Goal: Task Accomplishment & Management: Complete application form

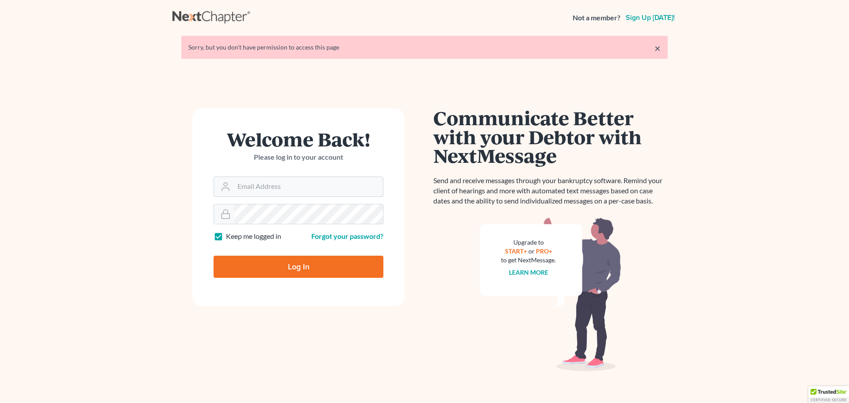
type input "[EMAIL_ADDRESS][DOMAIN_NAME]"
click at [293, 257] on input "Log In" at bounding box center [299, 267] width 170 height 22
type input "Thinking..."
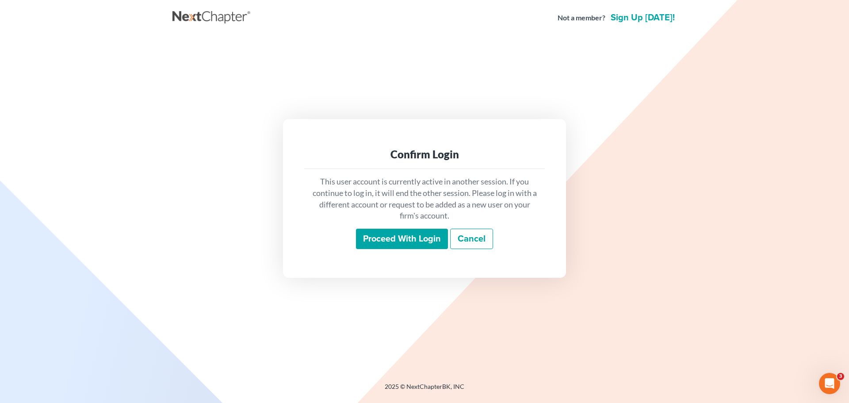
click at [429, 242] on input "Proceed with login" at bounding box center [402, 239] width 92 height 20
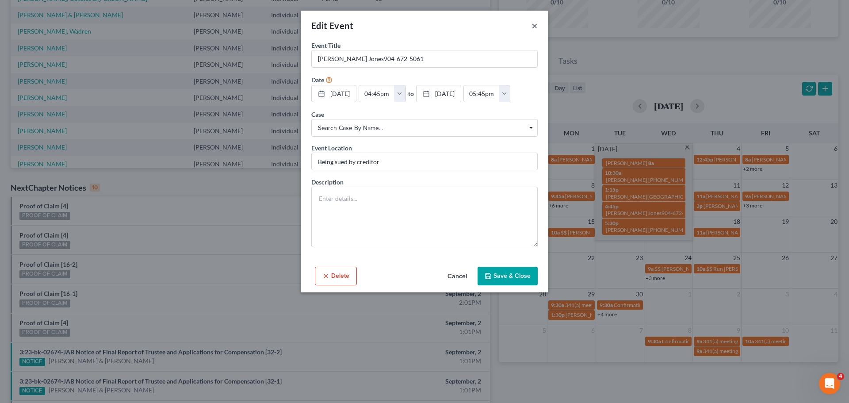
click at [534, 27] on button "×" at bounding box center [535, 25] width 6 height 11
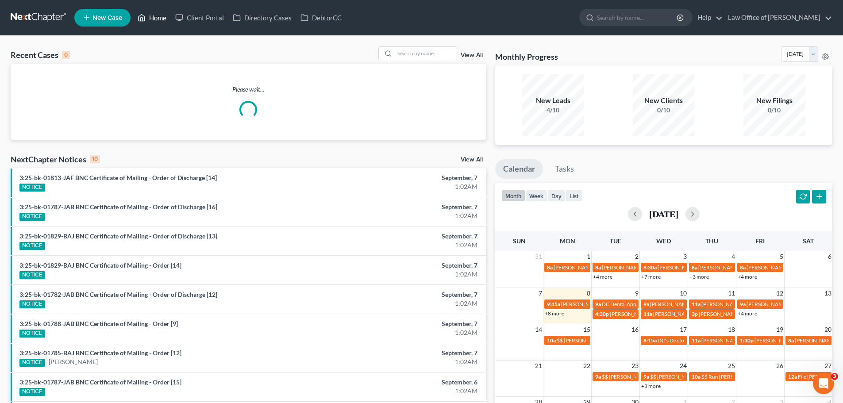
click at [158, 19] on link "Home" at bounding box center [152, 18] width 38 height 16
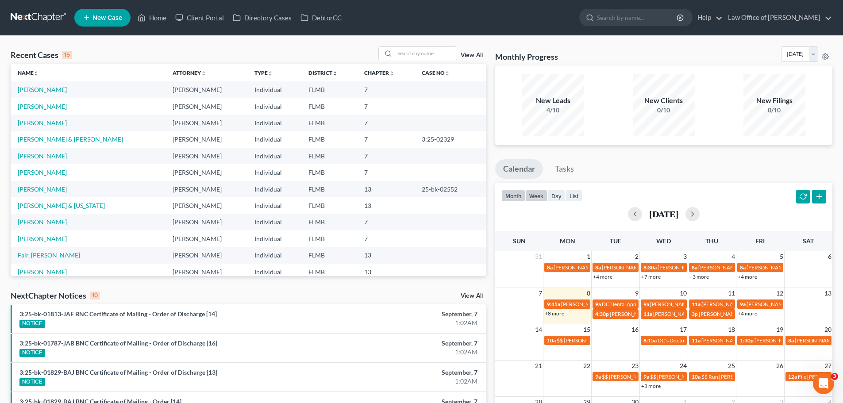
click at [531, 201] on button "week" at bounding box center [536, 196] width 22 height 12
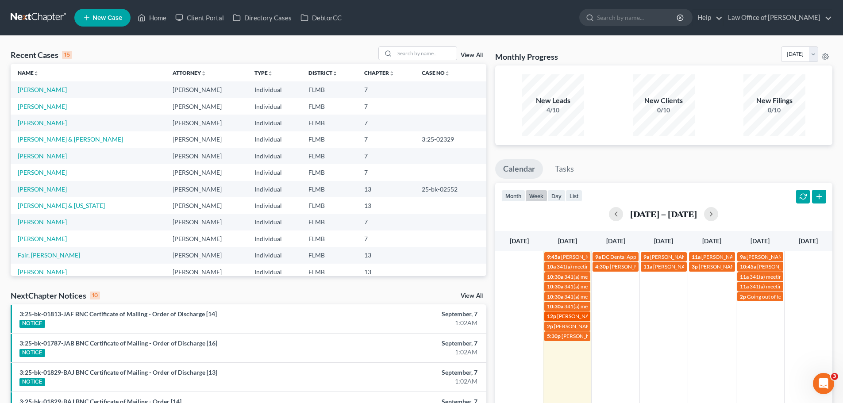
click at [558, 316] on span "[PERSON_NAME]- [EMAIL_ADDRESS][DOMAIN_NAME]" at bounding box center [623, 316] width 133 height 7
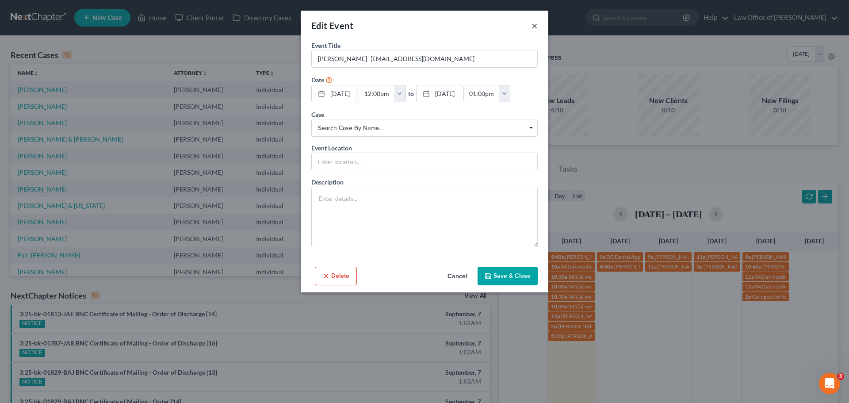
click at [533, 28] on button "×" at bounding box center [535, 25] width 6 height 11
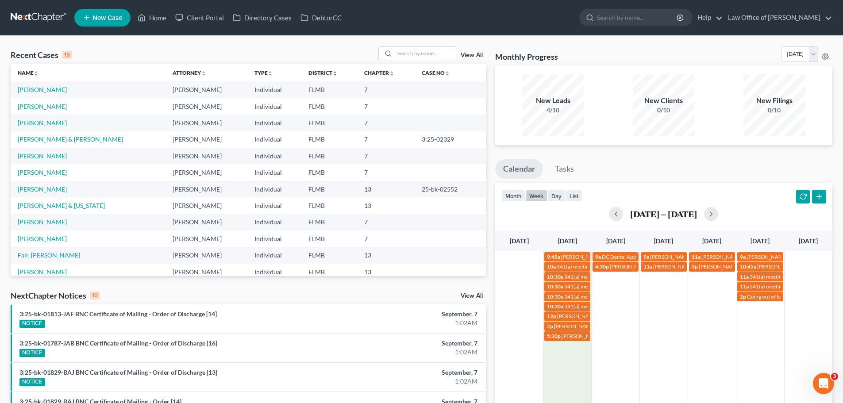
click at [574, 368] on div "9:45a Roger coming in for 341 9a DC Dental Appt with Dr. Bahri 9a Barbara & Jam…" at bounding box center [663, 360] width 337 height 219
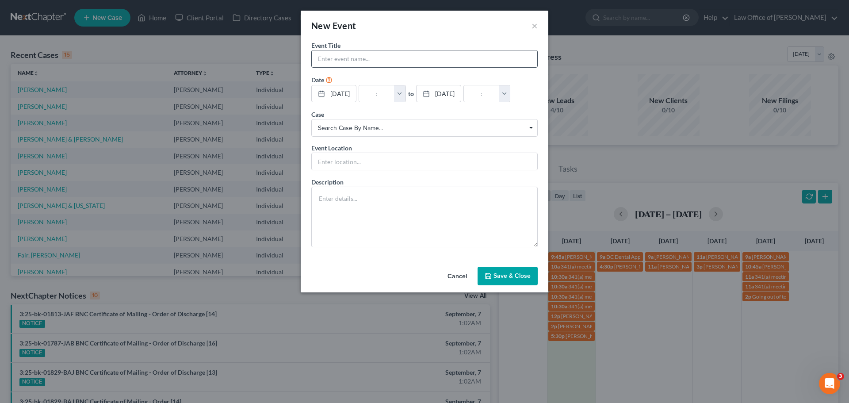
click at [411, 64] on input "text" at bounding box center [425, 58] width 226 height 17
paste input "JoAn Ramos"
type input "JoAn Ramos"
click at [372, 92] on input "text" at bounding box center [376, 93] width 35 height 17
type input "1"
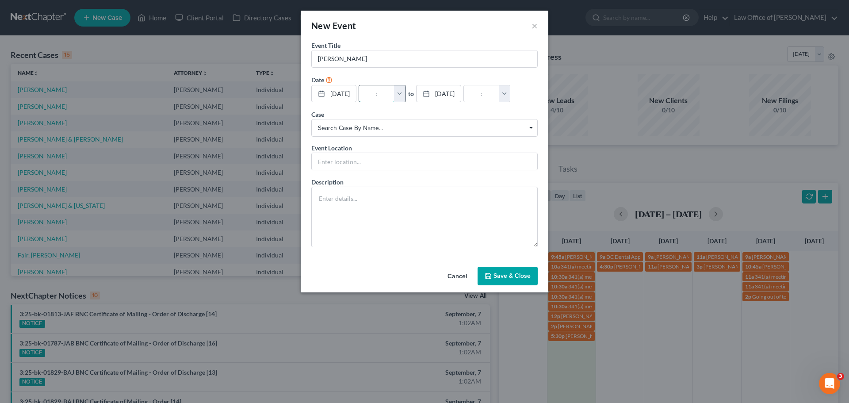
type input "01:00am"
type input "11:"
type input "12:00pm"
type input "11:3"
type input "01:00am"
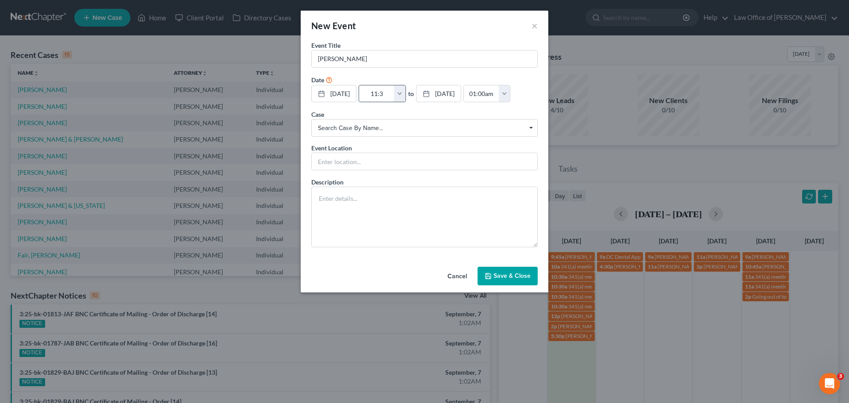
type input "11:30"
type input "12:30pm"
type input "11:30a"
type input "01:00am"
type input "11:30am"
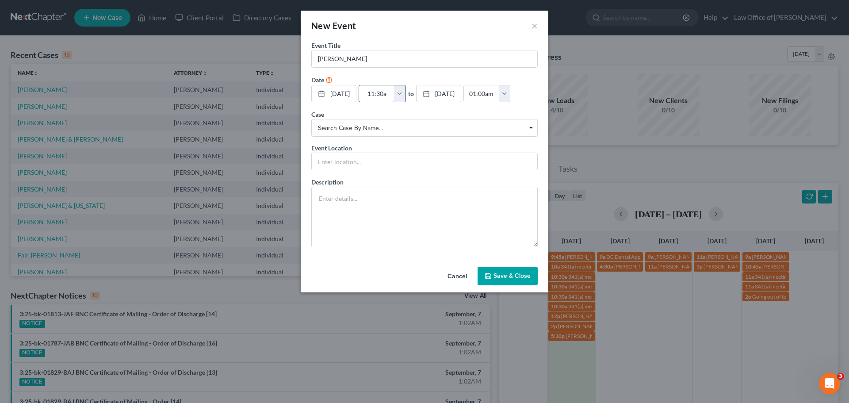
type input "12:30pm"
type input "11:30am"
click at [351, 165] on input "text" at bounding box center [425, 161] width 226 height 17
type input "Phone Consult"
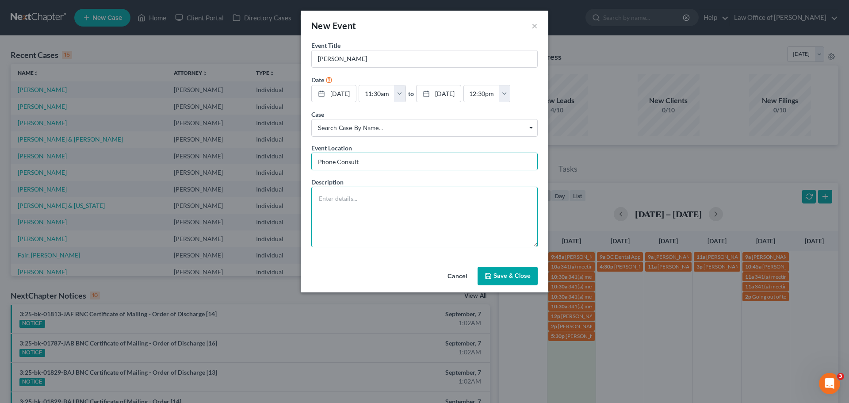
click at [320, 219] on textarea at bounding box center [424, 217] width 227 height 61
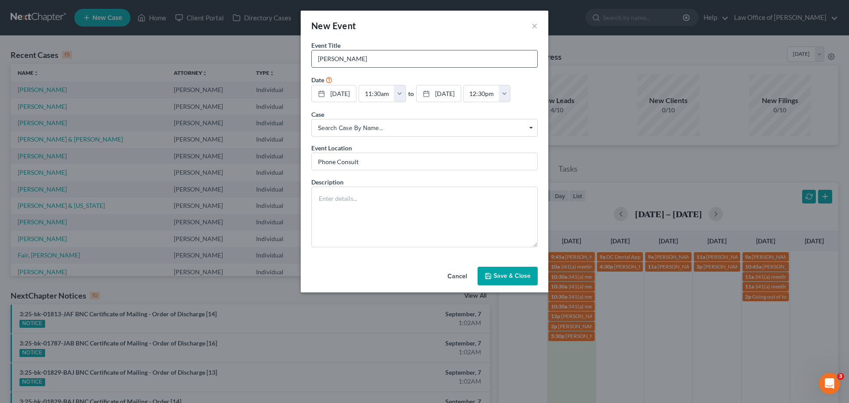
click at [362, 57] on input "JoAn Ramos" at bounding box center [425, 58] width 226 height 17
type input "JoAn Ramos 904-412-2188"
click at [367, 210] on textarea at bounding box center [424, 217] width 227 height 61
click at [379, 210] on textarea at bounding box center [424, 217] width 227 height 61
paste textarea "d1nonliichula@yahoo.com"
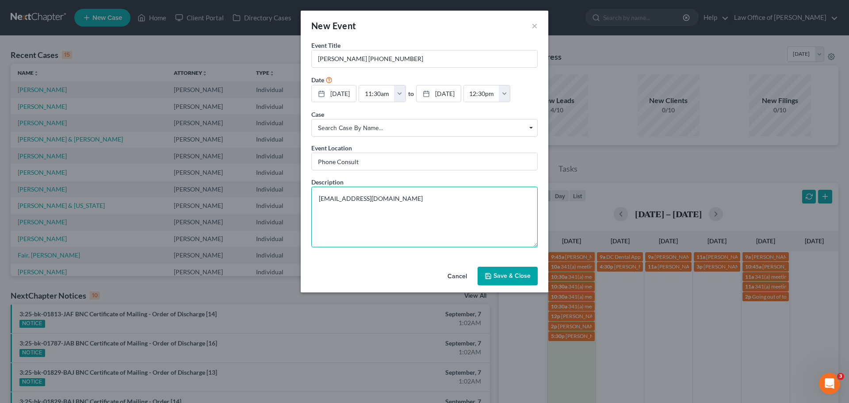
click at [380, 235] on textarea "d1nonliichula@yahoo.com" at bounding box center [424, 217] width 227 height 61
type textarea "d1nonliichula@yahoo.com"
click at [513, 280] on button "Save & Close" at bounding box center [508, 276] width 60 height 19
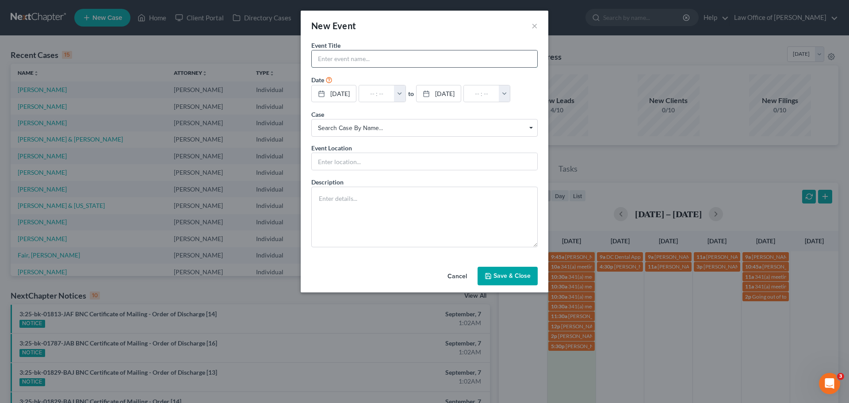
click at [372, 55] on input "text" at bounding box center [425, 58] width 226 height 17
paste input "David Aguilar"
type input "David Aguilar"
click at [335, 203] on textarea at bounding box center [424, 217] width 227 height 61
paste textarea "I was behind on my mortgage due to me waiting ony VA disability. When i got my …"
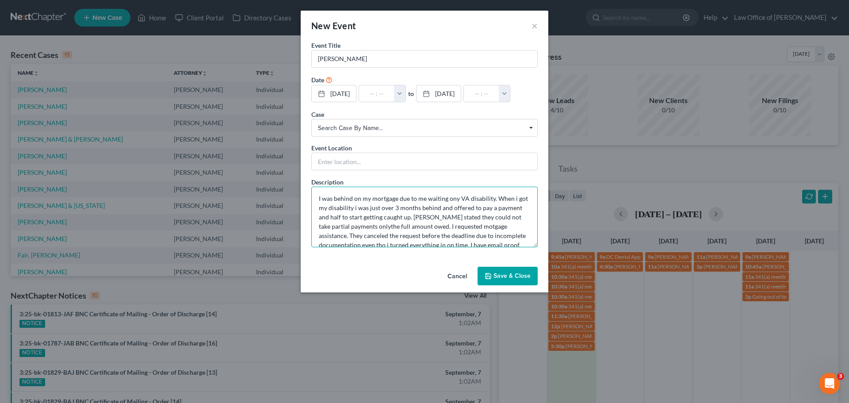
click at [357, 227] on textarea "I was behind on my mortgage due to me waiting ony VA disability. When i got my …" at bounding box center [424, 217] width 227 height 61
click at [317, 198] on textarea "I was behind on my mortgage due to me waiting ony VA disability. When i got my …" at bounding box center [424, 217] width 227 height 61
click at [329, 192] on textarea "I was behind on my mortgage due to me waiting ony VA disability. When i got my …" at bounding box center [424, 217] width 227 height 61
click at [324, 188] on textarea "I was behind on my mortgage due to me waiting ony VA disability. When i got my …" at bounding box center [424, 217] width 227 height 61
click at [317, 206] on textarea "I was behind on my mortgage due to me waiting ony VA disability. When i got my …" at bounding box center [424, 217] width 227 height 61
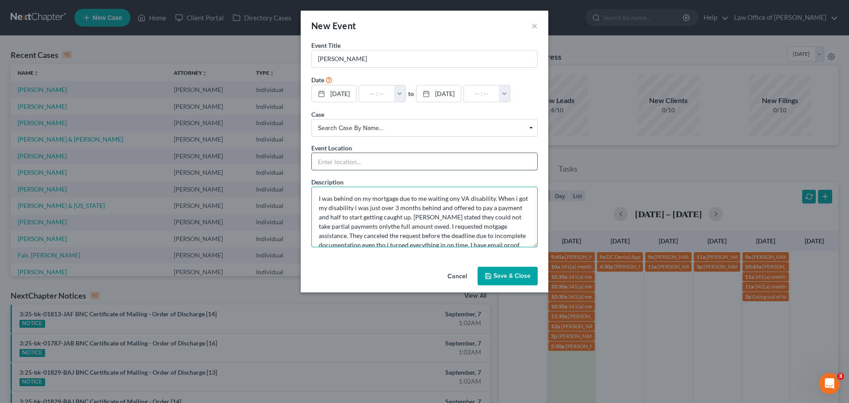
type textarea "I was behind on my mortgage due to me waiting ony VA disability. When i got my …"
click at [337, 162] on input "text" at bounding box center [425, 161] width 226 height 17
type input "Phone Consult"
click at [360, 54] on input "David Aguilar" at bounding box center [425, 58] width 226 height 17
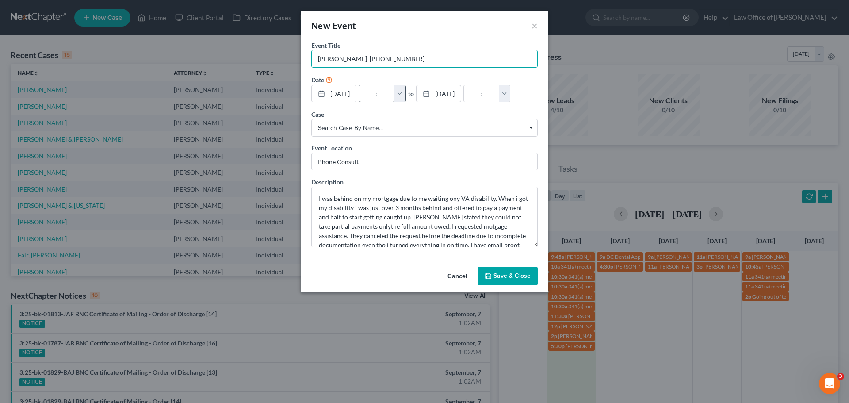
type input "David Aguilar 361-660-8997"
click at [374, 97] on input "text" at bounding box center [376, 93] width 35 height 17
type input "3"
type input "01:00am"
type input "3:"
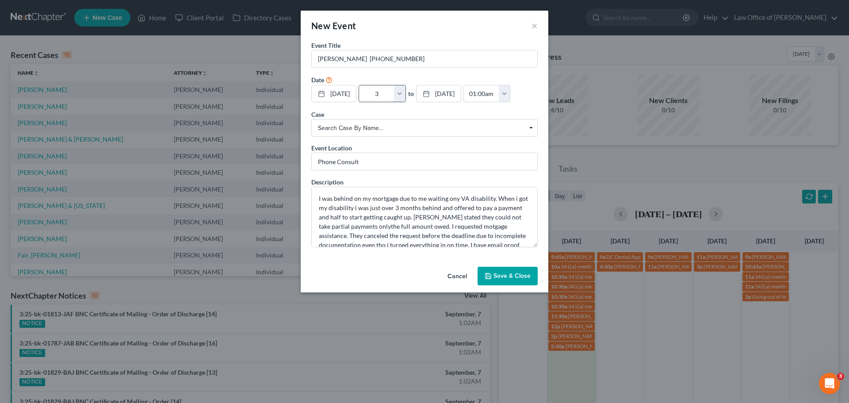
type input "04:00am"
type input "3:0"
type input "01:00am"
type input "3:00"
type input "04:00am"
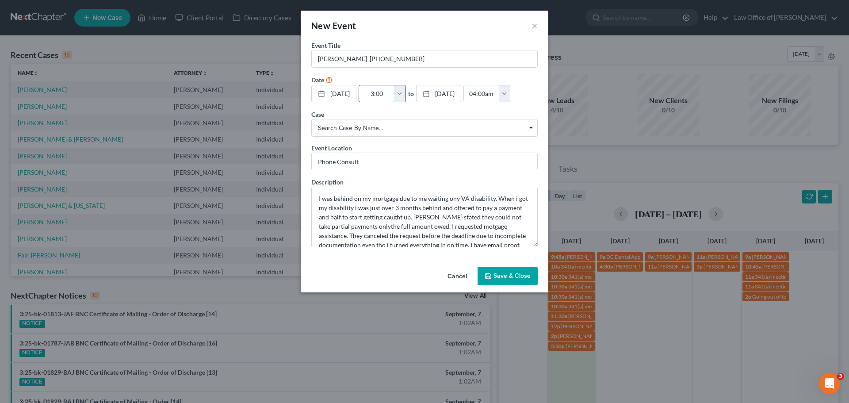
type input "3:00p"
type input "01:00am"
type input "3:00pm"
type input "04:00pm"
type input "3:00pm"
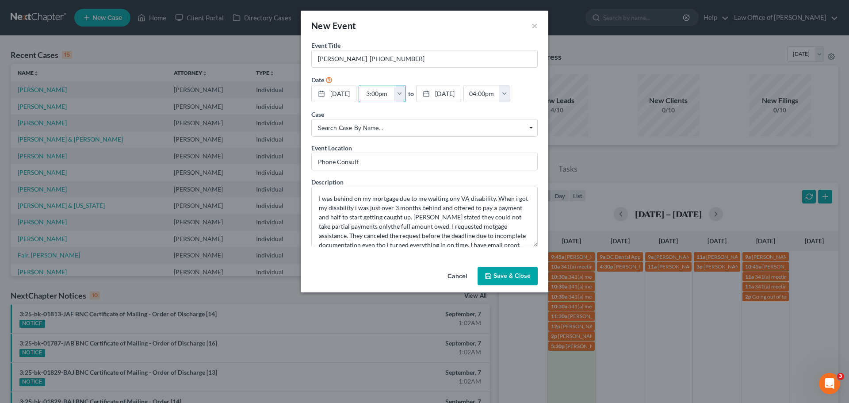
click at [527, 280] on button "Save & Close" at bounding box center [508, 276] width 60 height 19
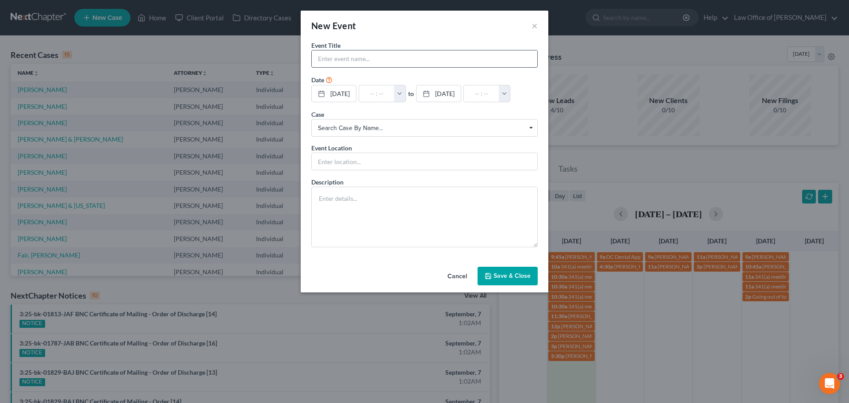
click at [353, 58] on input "text" at bounding box center [425, 58] width 226 height 17
paste input "Benjamin Williams"
type input "Benjamin Williams"
click at [401, 211] on textarea at bounding box center [424, 217] width 227 height 61
paste textarea "Benjamin wants to speak with an attorney about foreclosure and eviction"
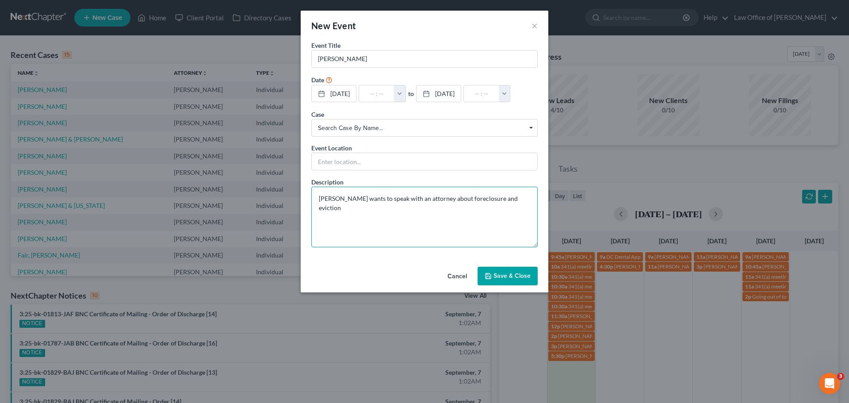
type textarea "Benjamin wants to speak with an attorney about foreclosure and eviction"
click at [373, 171] on form "Event Title * Benjamin Williams Date 9/8/2025 close Date 9/8/2025 Time 12:00 AM…" at bounding box center [424, 144] width 227 height 207
click at [370, 164] on input "text" at bounding box center [425, 161] width 226 height 17
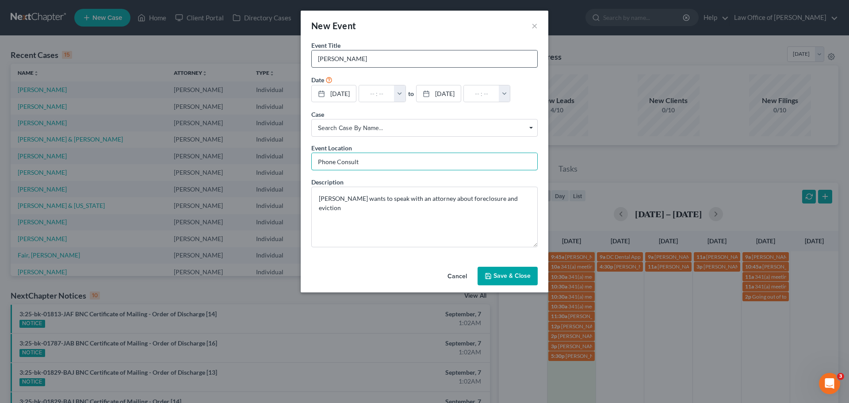
type input "Phone Consult"
click at [389, 58] on input "Benjamin Williams" at bounding box center [425, 58] width 226 height 17
type input "Benjamin Williams 904-862-9889"
click at [375, 94] on input "text" at bounding box center [376, 93] width 35 height 17
type input "5"
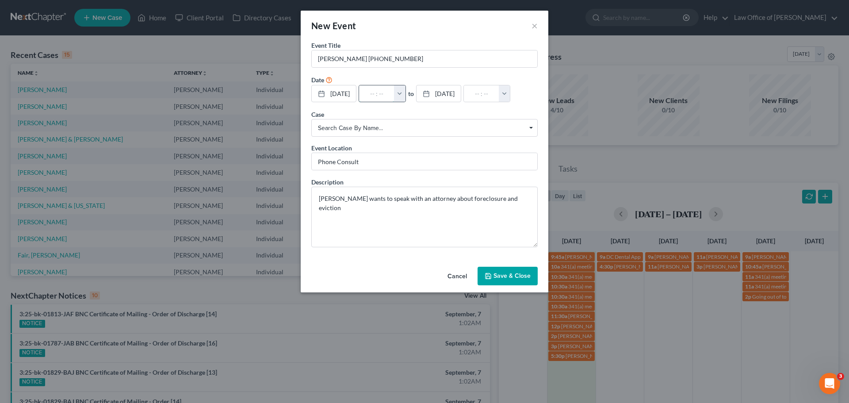
type input "01:00am"
type input "5:"
type input "06:00am"
type input "5:0"
type input "01:00am"
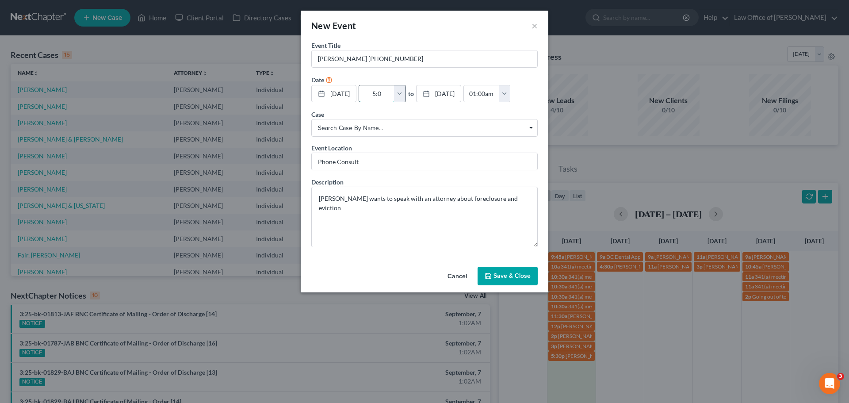
type input "5:00"
type input "06:00am"
type input "5:00p"
type input "01:00am"
type input "5:00pm"
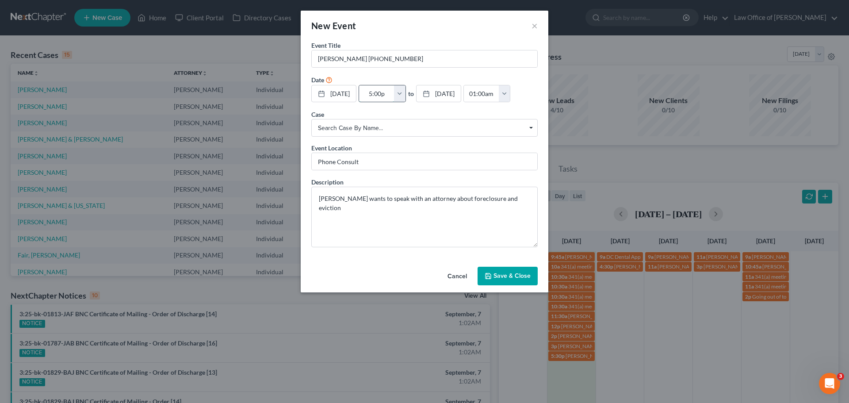
type input "06:00pm"
type input "5:00pm"
click at [445, 226] on textarea "Benjamin wants to speak with an attorney about foreclosure and eviction" at bounding box center [424, 217] width 227 height 61
click at [526, 274] on button "Save & Close" at bounding box center [508, 276] width 60 height 19
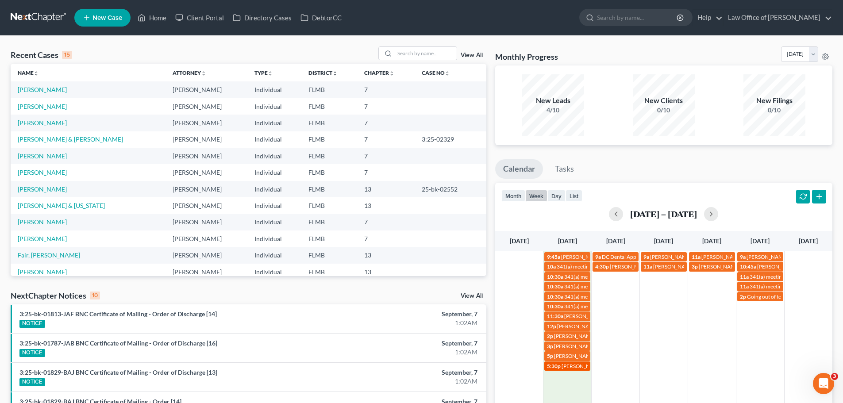
click at [560, 366] on span "5:30p" at bounding box center [554, 366] width 14 height 7
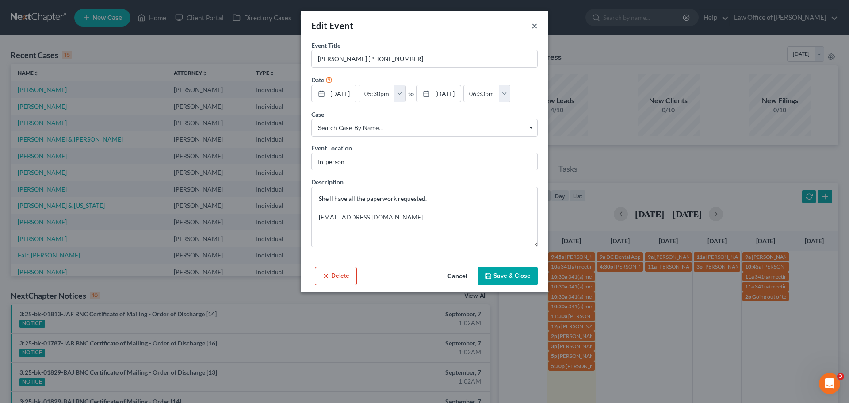
click at [535, 22] on button "×" at bounding box center [535, 25] width 6 height 11
